Goal: Task Accomplishment & Management: Manage account settings

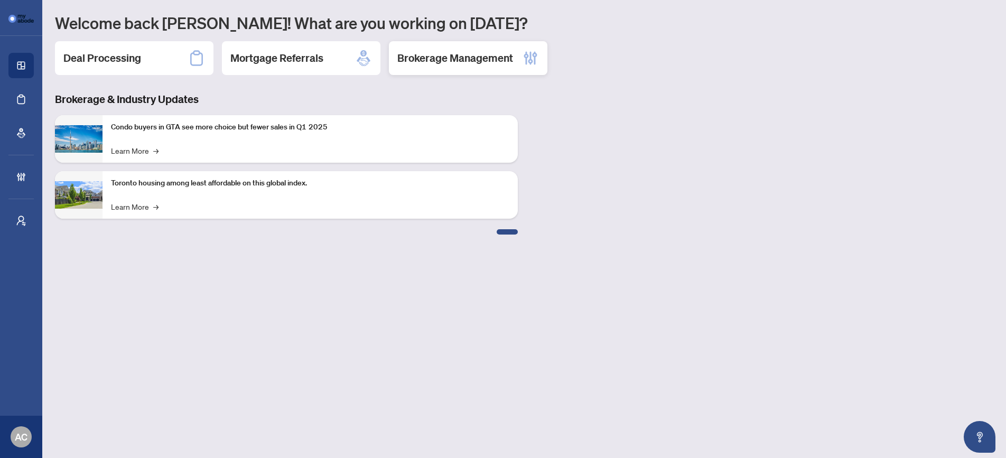
click at [488, 59] on h2 "Brokerage Management" at bounding box center [455, 58] width 116 height 15
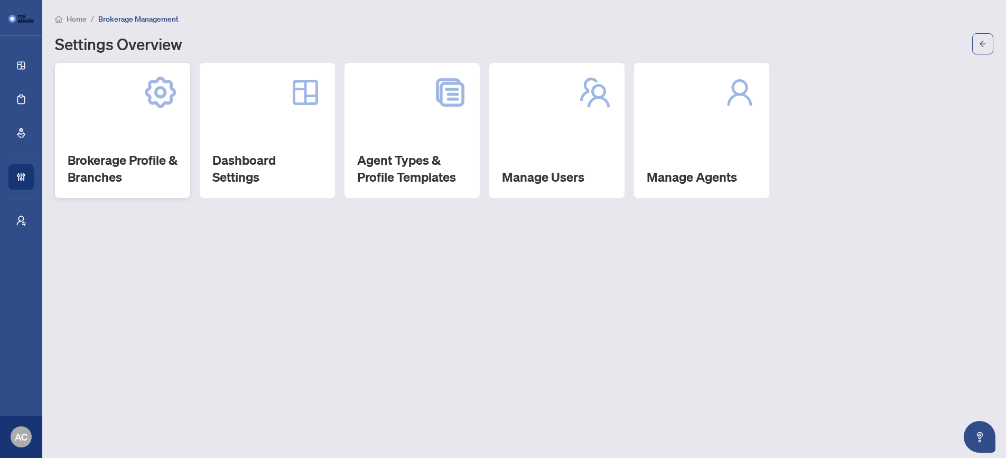
click at [107, 168] on h2 "Brokerage Profile & Branches" at bounding box center [123, 169] width 110 height 34
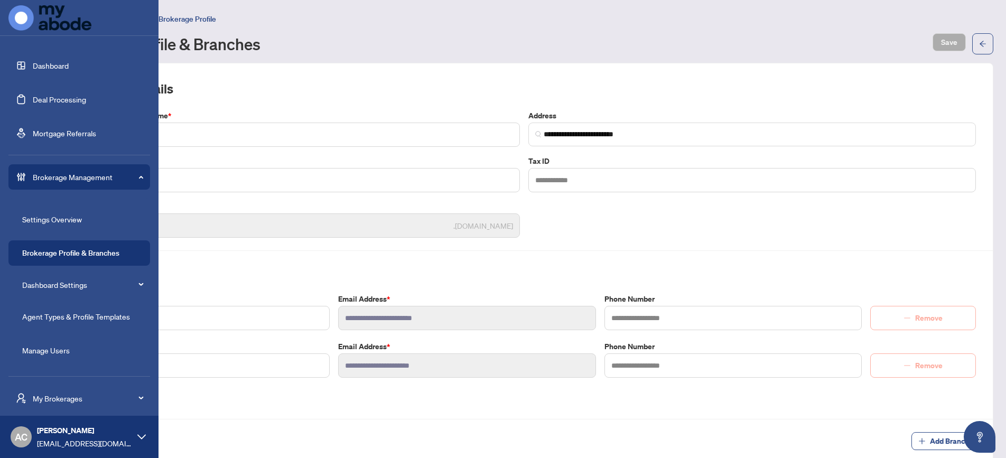
scroll to position [3, 0]
click at [64, 283] on link "Dashboard Settings" at bounding box center [54, 282] width 65 height 10
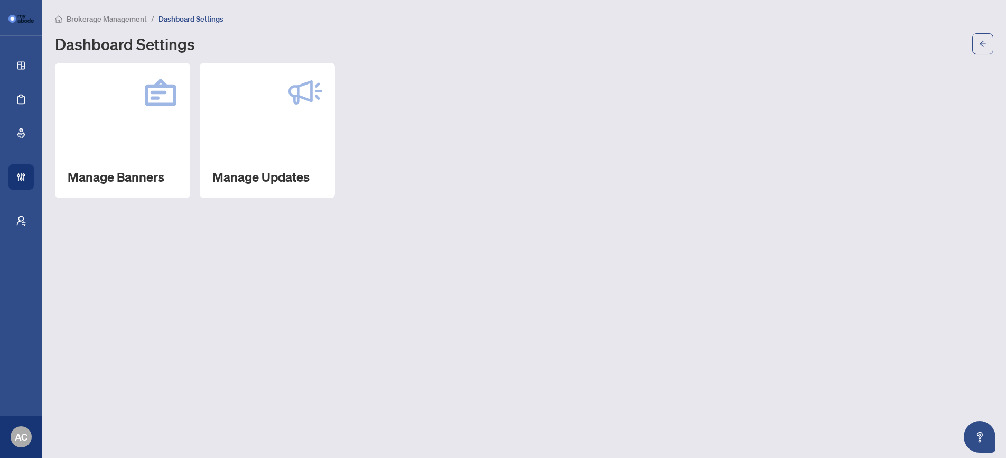
click at [268, 306] on main "Brokerage Management / Dashboard Settings Dashboard Settings Manage Banners Man…" at bounding box center [524, 229] width 964 height 458
click at [268, 162] on div "Manage Updates" at bounding box center [267, 130] width 135 height 135
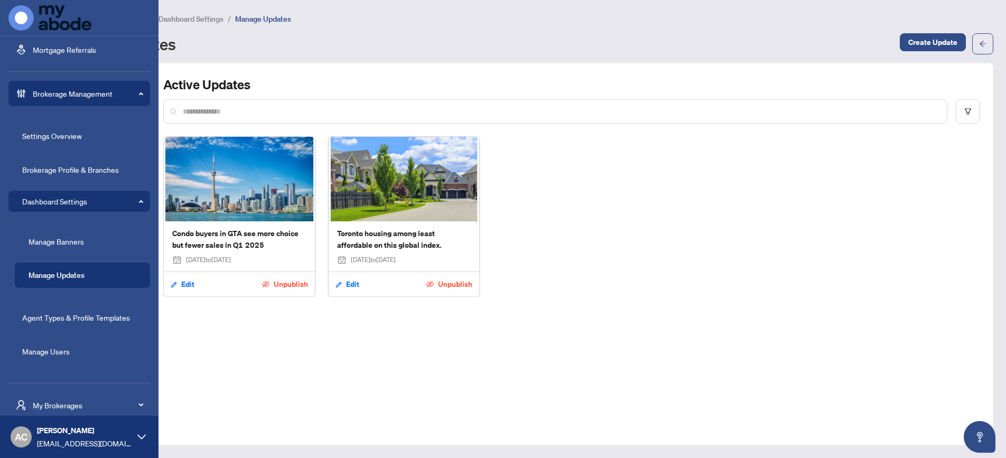
scroll to position [107, 0]
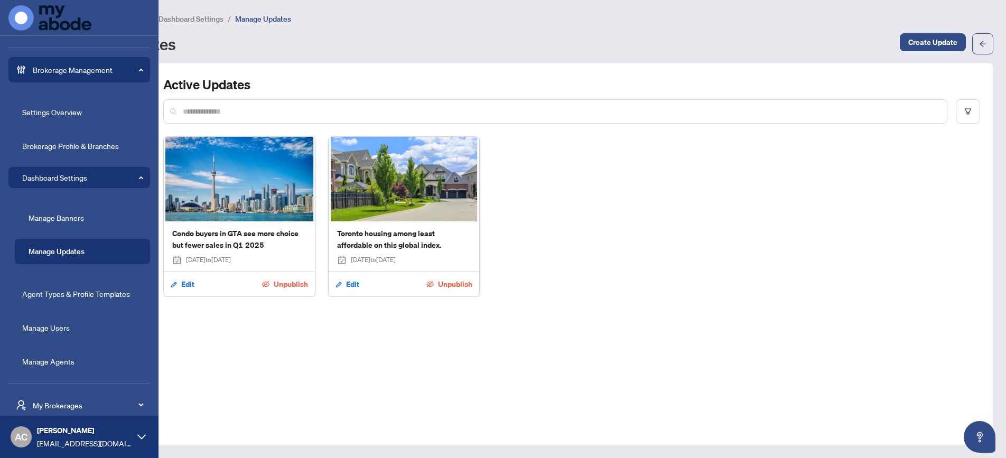
click at [79, 293] on link "Agent Types & Profile Templates" at bounding box center [76, 294] width 108 height 10
